Goal: Navigation & Orientation: Find specific page/section

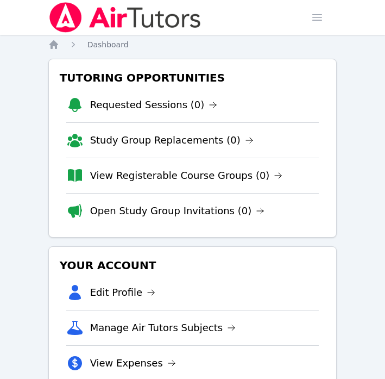
drag, startPoint x: 2, startPoint y: 139, endPoint x: 136, endPoint y: 132, distance: 135.0
